Goal: Find specific page/section: Find specific page/section

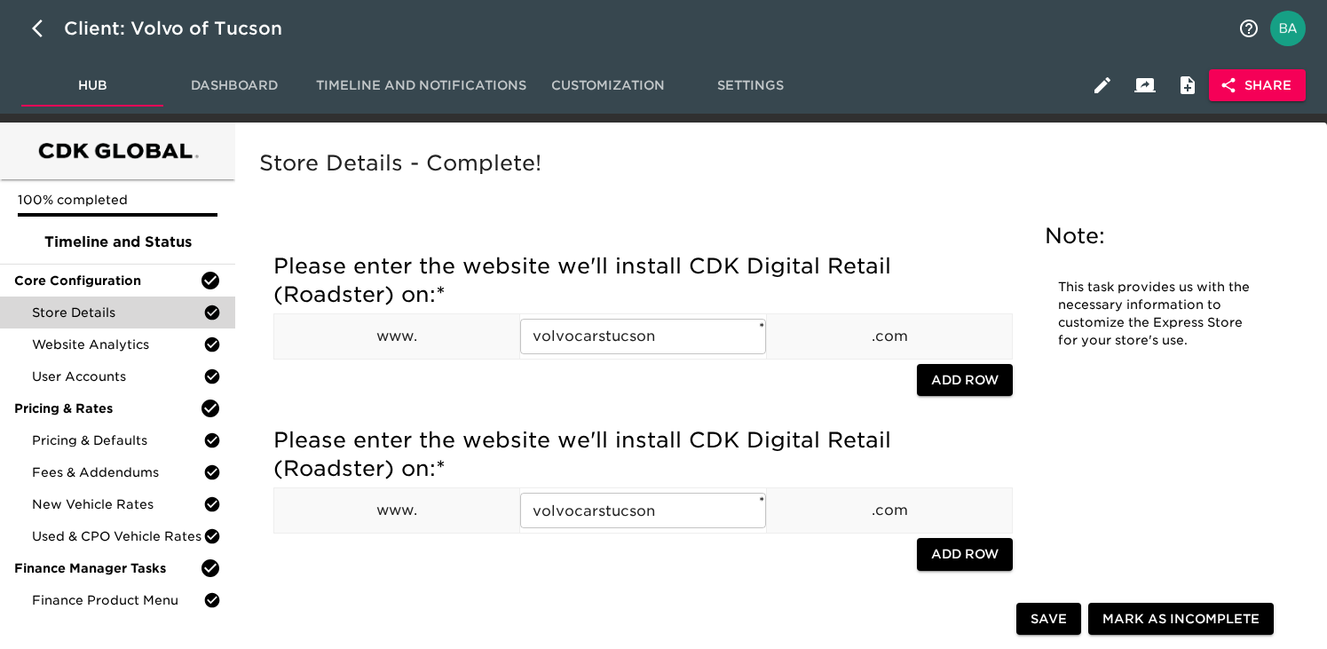
scroll to position [2008, 0]
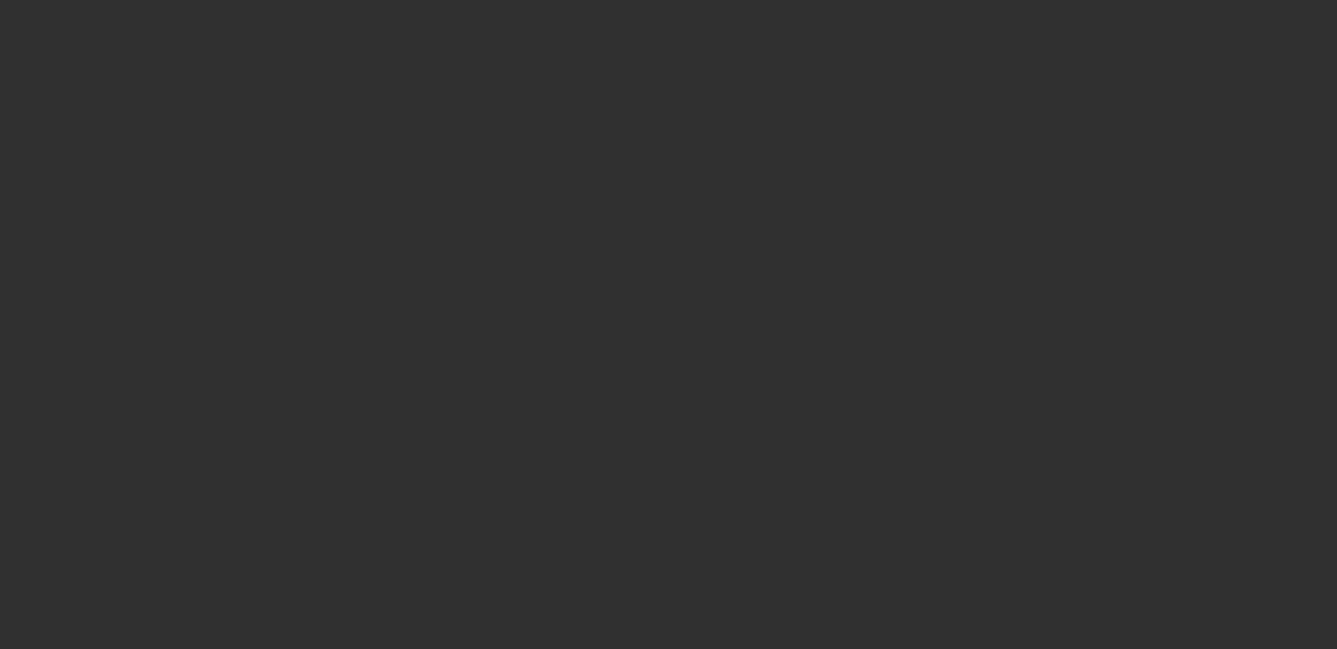
select select "10"
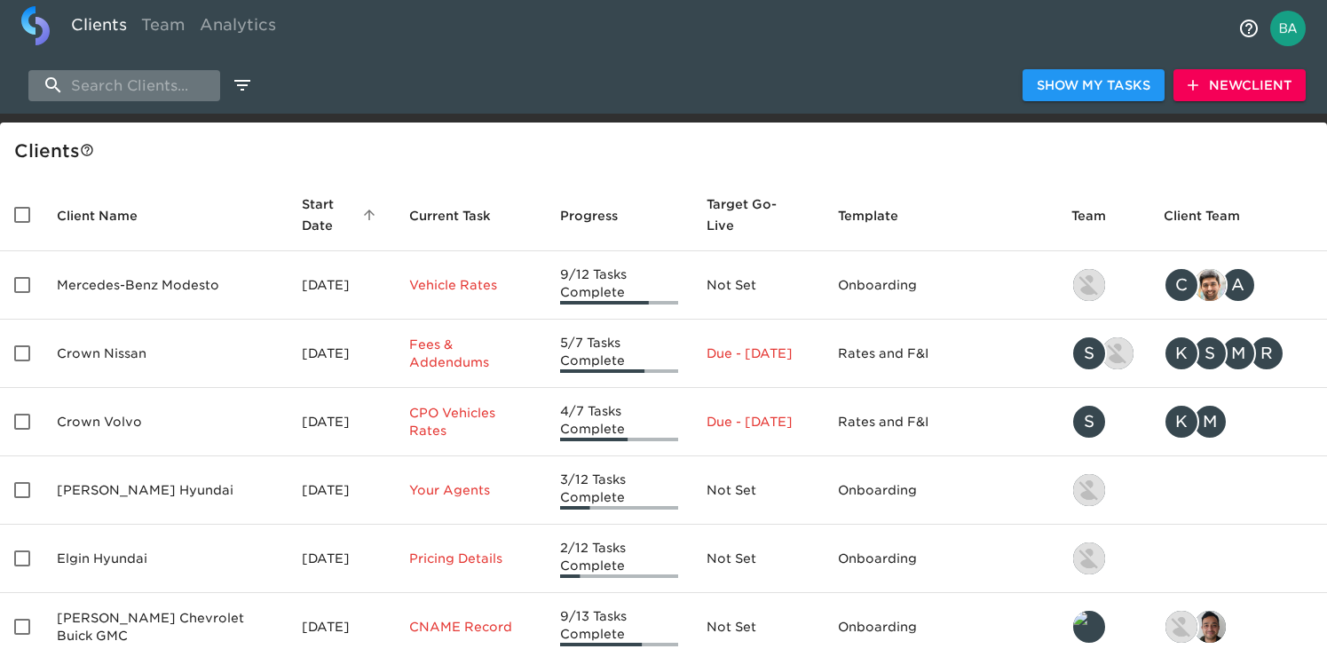
click at [145, 91] on input "search" at bounding box center [124, 85] width 192 height 31
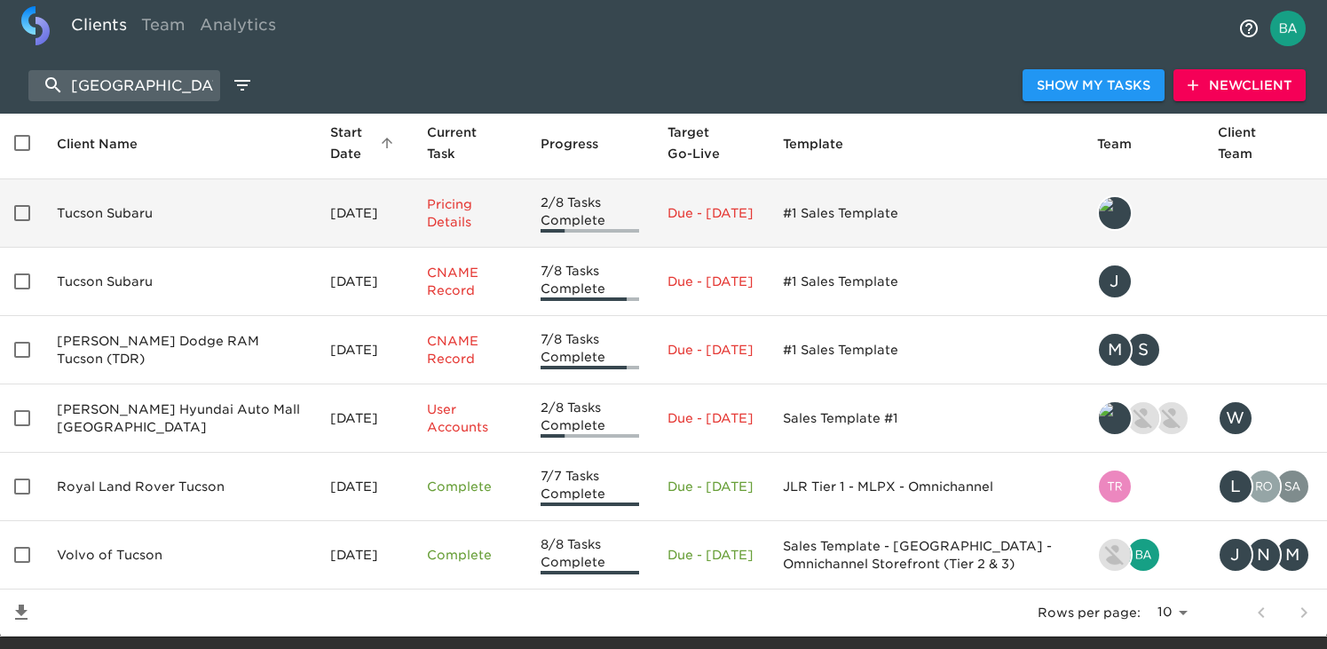
scroll to position [74, 0]
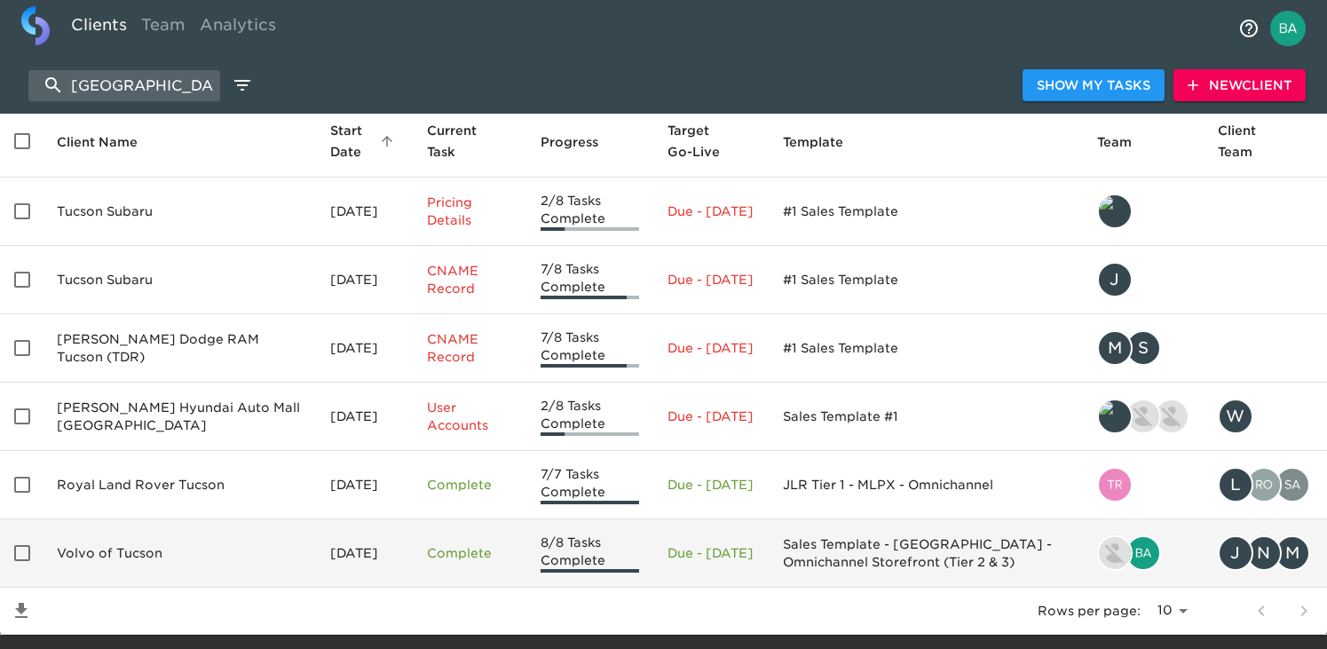
type input "tucson"
click at [125, 555] on td "Volvo of Tucson" at bounding box center [179, 553] width 273 height 68
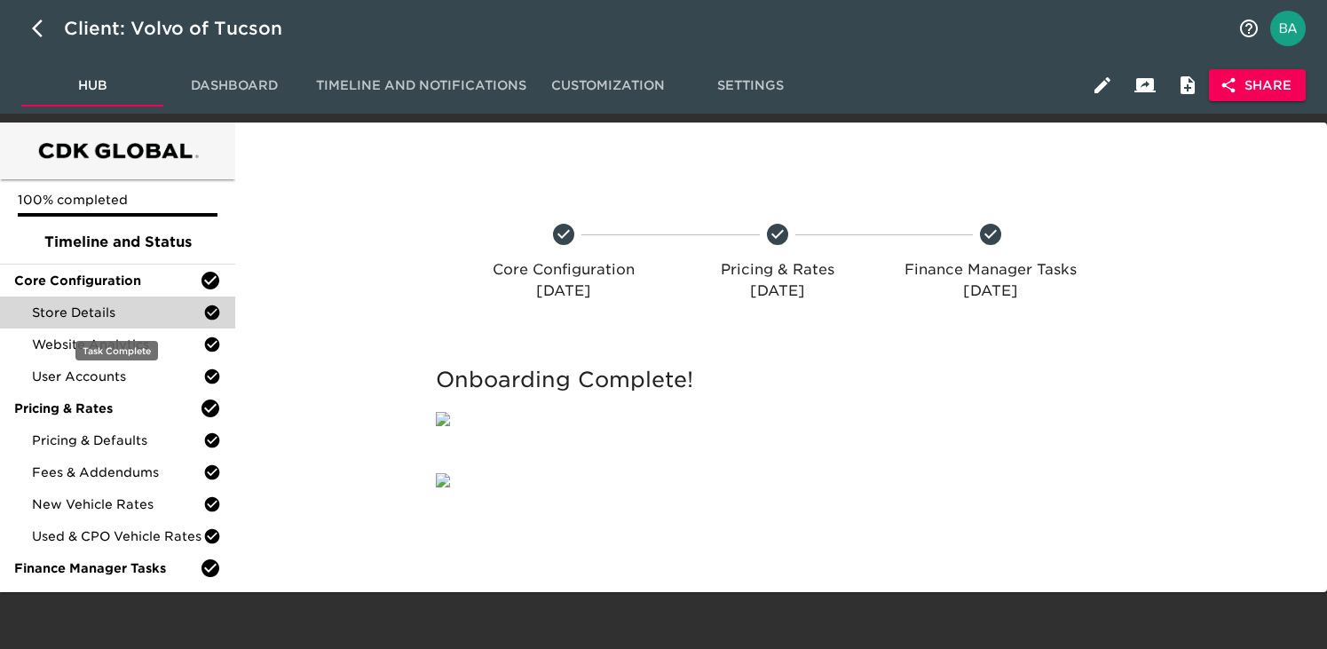
click at [73, 305] on span "Store Details" at bounding box center [117, 313] width 171 height 18
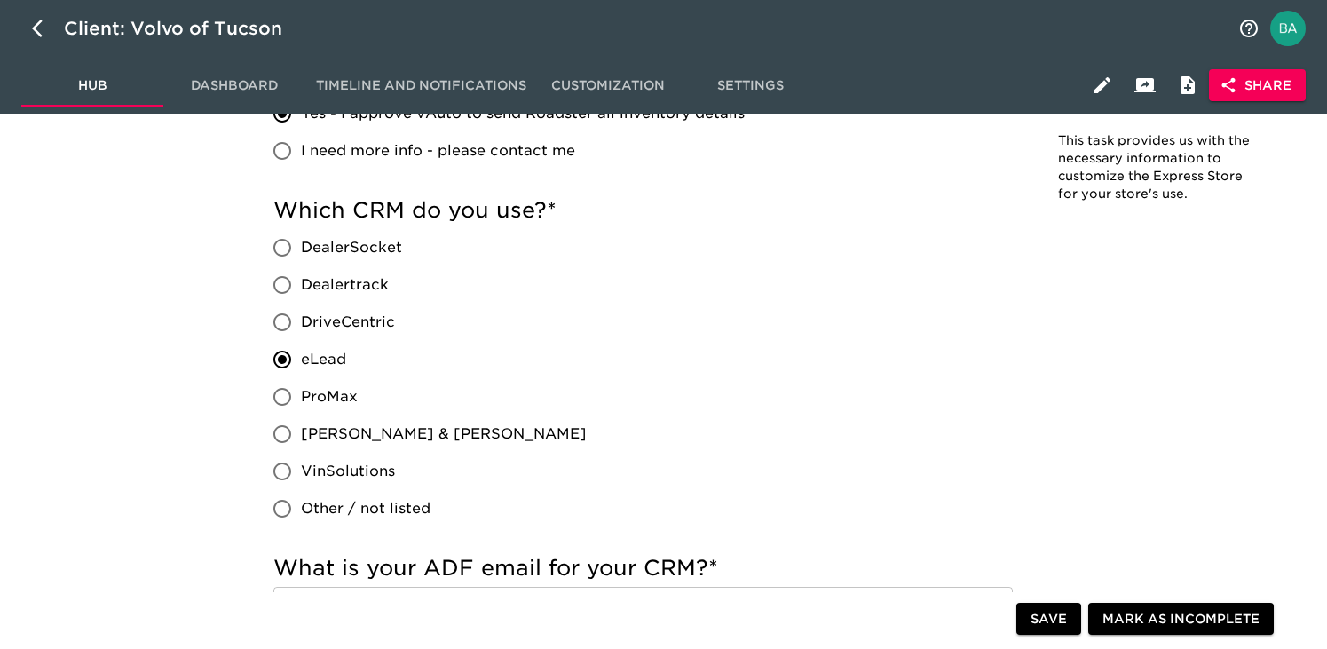
scroll to position [982, 0]
